Goal: Task Accomplishment & Management: Manage account settings

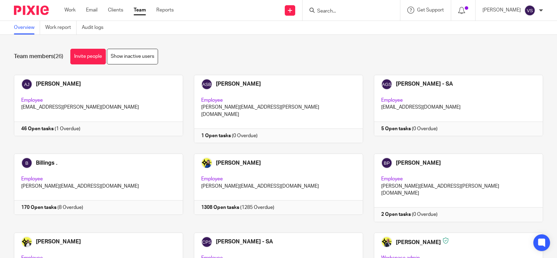
scroll to position [479, 0]
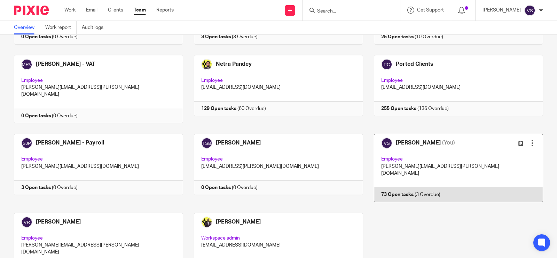
click at [455, 134] on link at bounding box center [453, 168] width 180 height 68
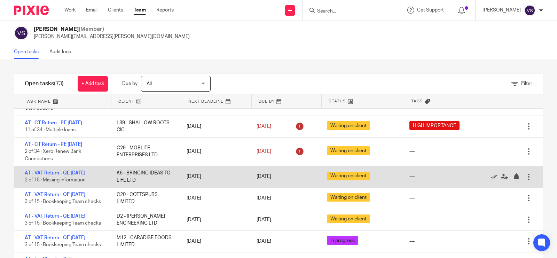
scroll to position [44, 0]
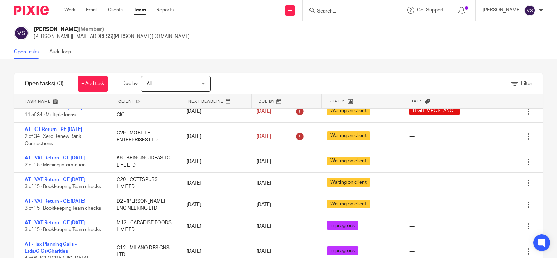
click at [340, 7] on form at bounding box center [353, 10] width 74 height 9
click at [341, 15] on div at bounding box center [351, 10] width 97 height 21
click at [343, 11] on input "Search" at bounding box center [347, 11] width 63 height 6
paste input "KIRENY LTD"
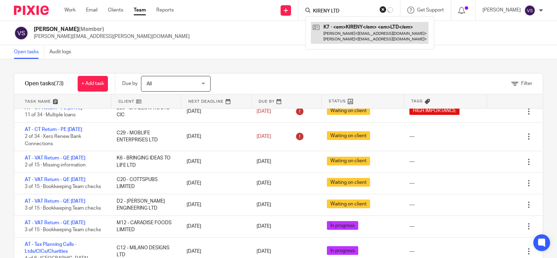
type input "KIRENY LTD"
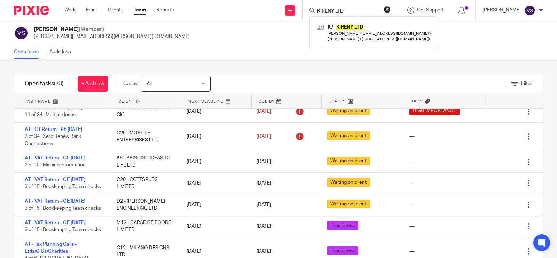
click at [387, 9] on button "reset" at bounding box center [387, 9] width 7 height 7
click at [253, 50] on div "Open tasks Audit logs" at bounding box center [278, 52] width 557 height 14
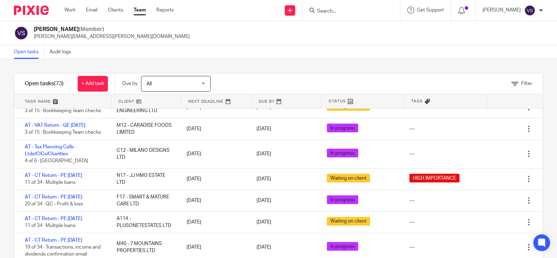
scroll to position [0, 0]
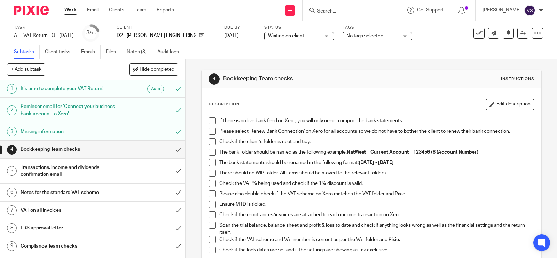
click at [284, 36] on span "Waiting on client" at bounding box center [286, 35] width 36 height 5
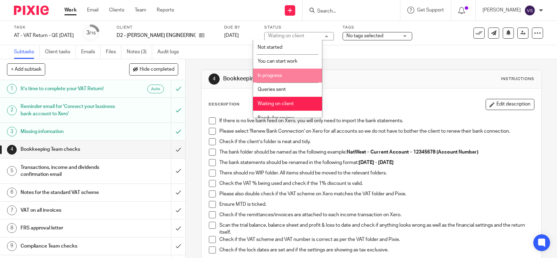
click at [295, 77] on li "In progress" at bounding box center [287, 76] width 69 height 14
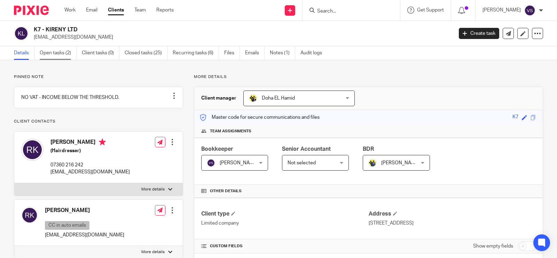
click at [42, 55] on link "Open tasks (2)" at bounding box center [58, 53] width 37 height 14
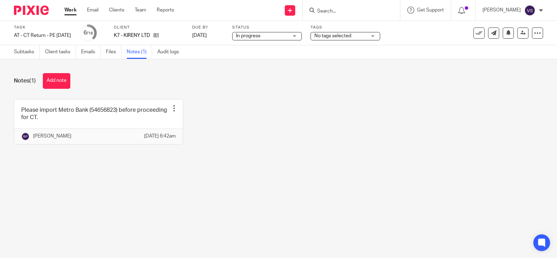
click at [313, 115] on div "Please import Metro Bank (54656823) before proceeding for CT. Edit note Delete …" at bounding box center [273, 127] width 540 height 56
click at [284, 100] on div "Please import Metro Bank (54656823) before proceeding for CT. Edit note Delete …" at bounding box center [273, 127] width 540 height 56
drag, startPoint x: 126, startPoint y: 34, endPoint x: 164, endPoint y: 33, distance: 38.0
click at [164, 33] on div "K7 - KIRENY LTD" at bounding box center [149, 35] width 70 height 7
copy div "K7 - KIRENY LTD"
